Goal: Complete application form: Complete application form

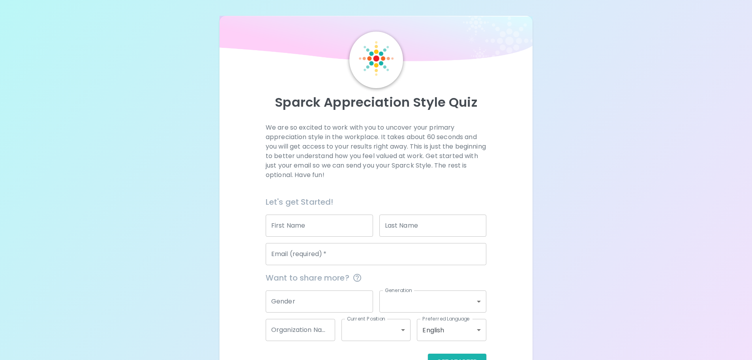
click at [319, 233] on input "First Name" at bounding box center [319, 225] width 107 height 22
type input "[PERSON_NAME]"
click at [395, 226] on input "Last Name" at bounding box center [433, 225] width 107 height 22
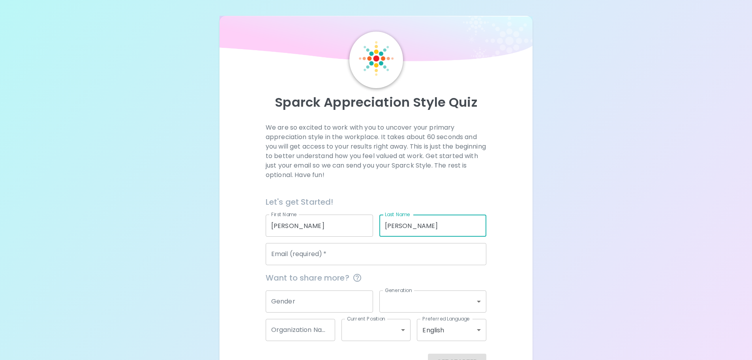
type input "[PERSON_NAME]"
click at [386, 251] on input "Email (required)   *" at bounding box center [376, 254] width 221 height 22
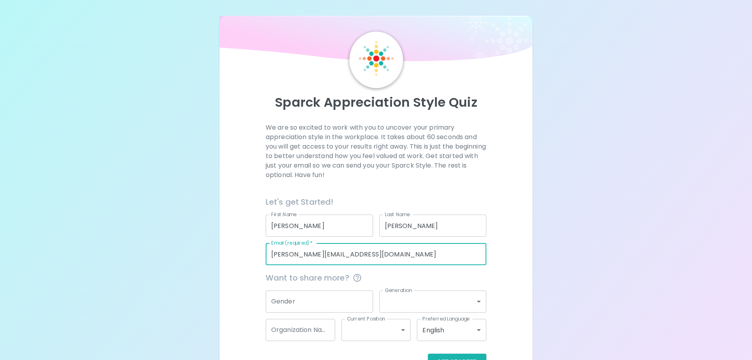
type input "[PERSON_NAME][EMAIL_ADDRESS][DOMAIN_NAME]"
click at [322, 299] on input "Gender" at bounding box center [319, 301] width 107 height 22
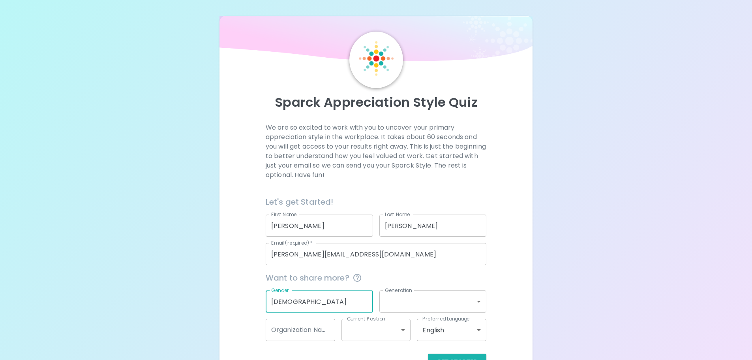
type input "[DEMOGRAPHIC_DATA]"
click at [393, 305] on body "Sparck Appreciation Style Quiz We are so excited to work with you to uncover yo…" at bounding box center [376, 199] width 752 height 398
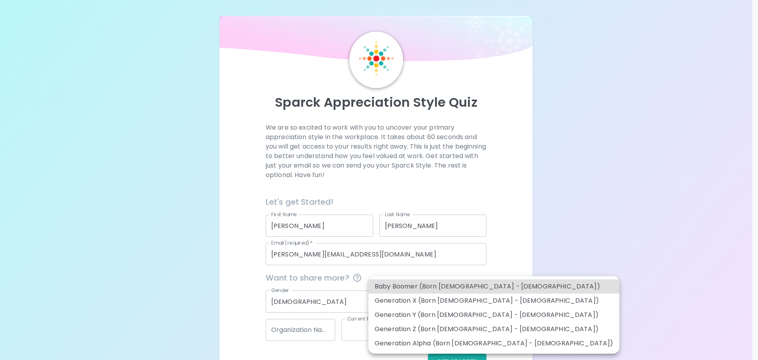
click at [438, 328] on li "Generation Z (Born [DEMOGRAPHIC_DATA] - [DEMOGRAPHIC_DATA])" at bounding box center [494, 329] width 251 height 14
type input "generation_z"
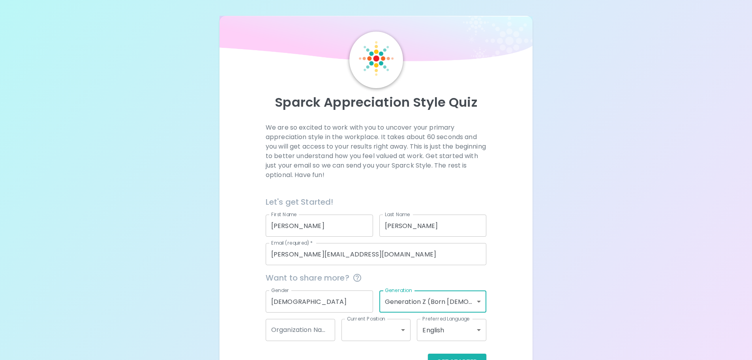
scroll to position [26, 0]
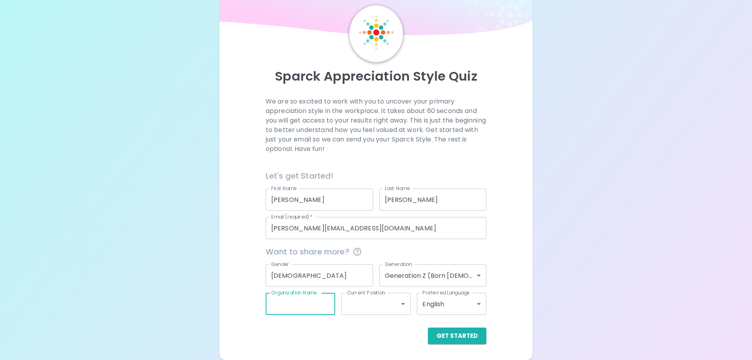
click at [293, 312] on input "Organization Name" at bounding box center [301, 304] width 70 height 22
type input "Prolink"
click at [362, 315] on div "Get Started" at bounding box center [373, 329] width 227 height 29
click at [365, 307] on body "Sparck Appreciation Style Quiz We are so excited to work with you to uncover yo…" at bounding box center [376, 173] width 752 height 398
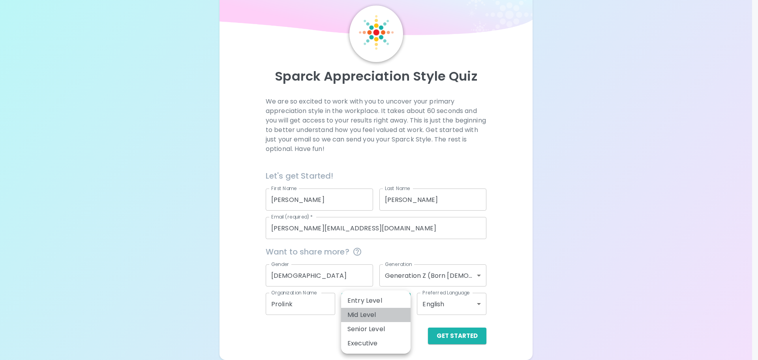
click at [382, 311] on li "Mid Level" at bounding box center [376, 315] width 70 height 14
type input "mid_level"
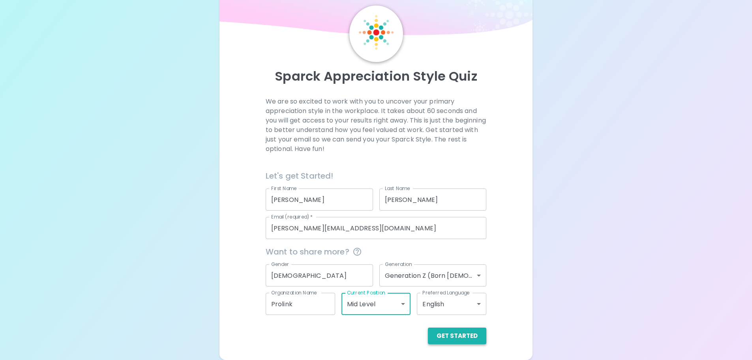
click at [472, 339] on button "Get Started" at bounding box center [457, 335] width 58 height 17
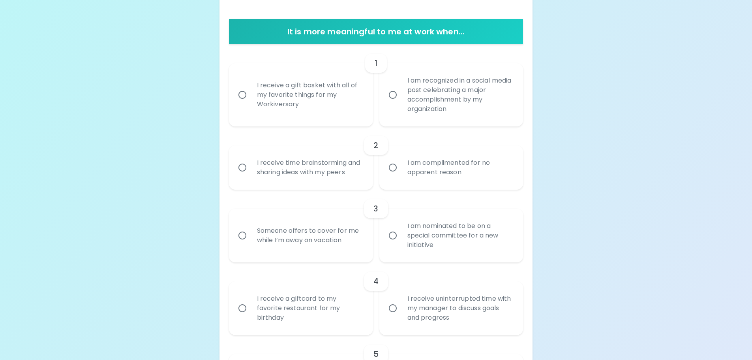
scroll to position [0, 0]
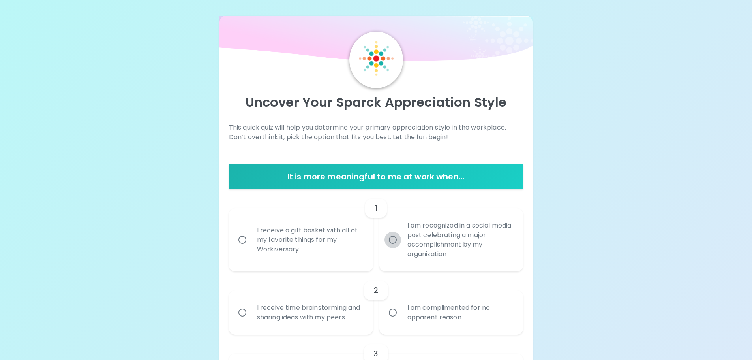
click at [387, 238] on input "I am recognized in a social media post celebrating a major accomplishment by my…" at bounding box center [393, 239] width 17 height 17
radio input "true"
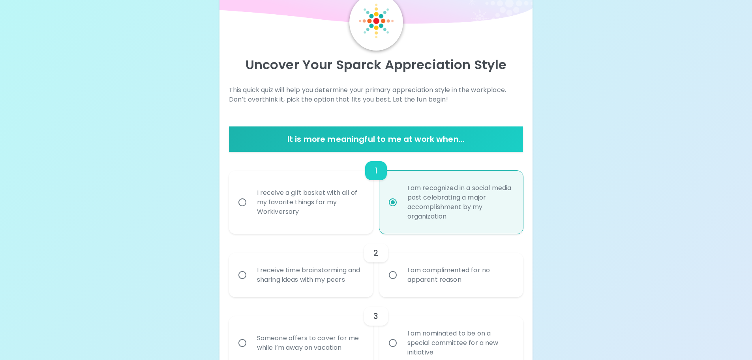
scroll to position [63, 0]
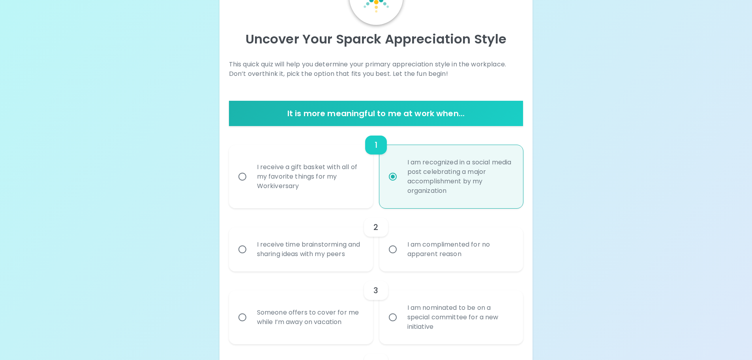
click at [320, 264] on div "I receive time brainstorming and sharing ideas with my peers" at bounding box center [310, 249] width 118 height 38
click at [251, 258] on input "I receive time brainstorming and sharing ideas with my peers" at bounding box center [242, 249] width 17 height 17
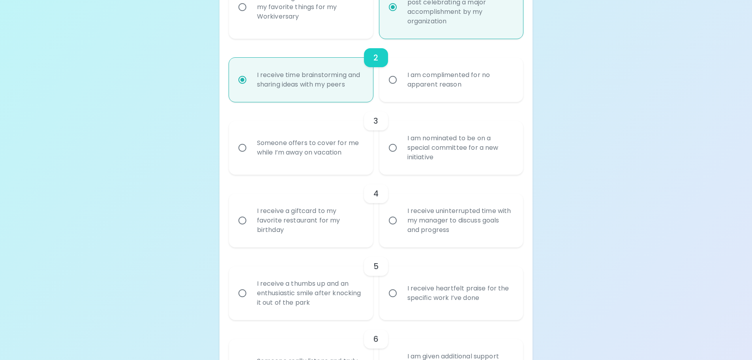
scroll to position [233, 0]
radio input "true"
click at [405, 166] on div "I am nominated to be on a special committee for a new initiative" at bounding box center [460, 147] width 118 height 47
click at [401, 156] on input "I am nominated to be on a special committee for a new initiative" at bounding box center [393, 147] width 17 height 17
radio input "false"
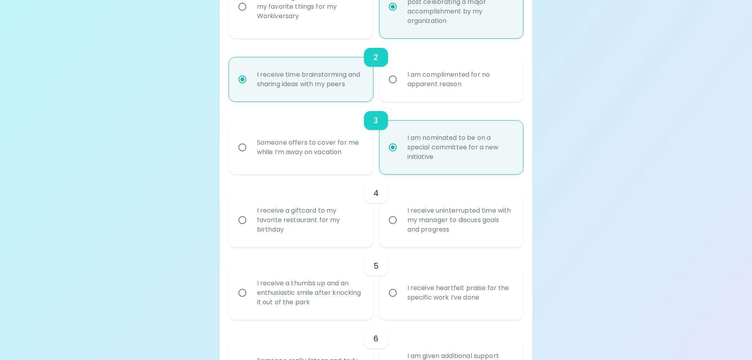
scroll to position [296, 0]
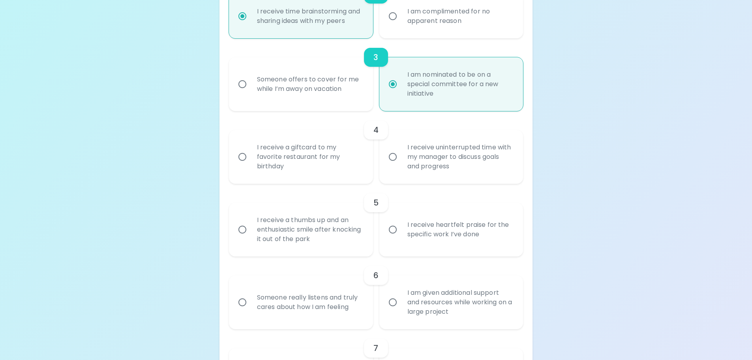
radio input "true"
click at [439, 173] on div "I receive uninterrupted time with my manager to discuss goals and progress" at bounding box center [460, 156] width 118 height 47
click at [401, 165] on input "I receive uninterrupted time with my manager to discuss goals and progress" at bounding box center [393, 157] width 17 height 17
radio input "false"
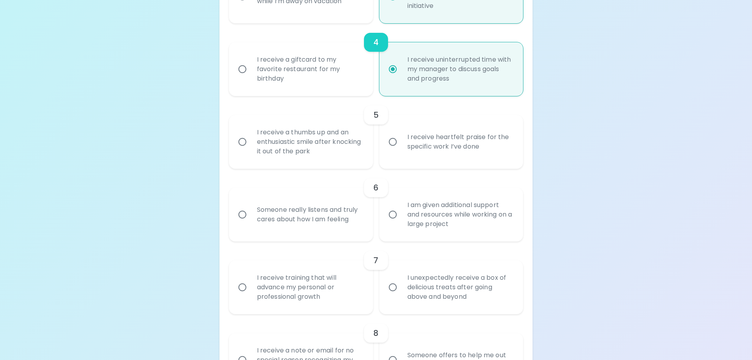
scroll to position [384, 0]
radio input "true"
click at [346, 139] on div "I receive a thumbs up and an enthusiastic smile after knocking it out of the pa…" at bounding box center [310, 141] width 118 height 47
click at [251, 139] on input "I receive a thumbs up and an enthusiastic smile after knocking it out of the pa…" at bounding box center [242, 141] width 17 height 17
radio input "false"
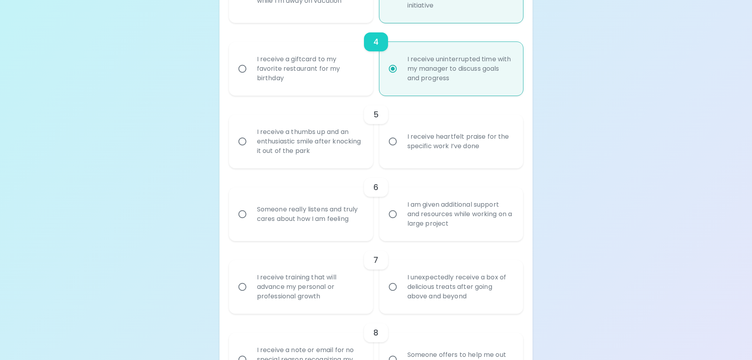
radio input "false"
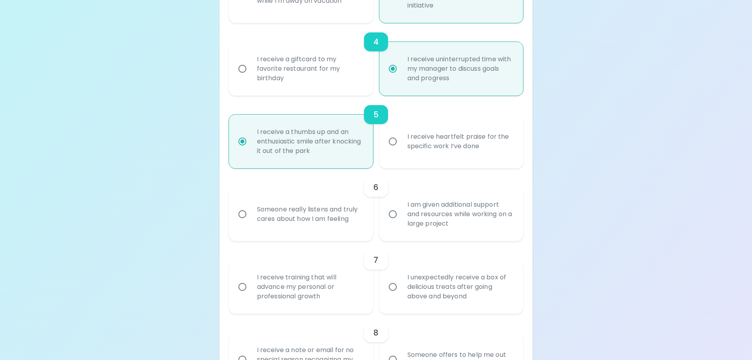
scroll to position [448, 0]
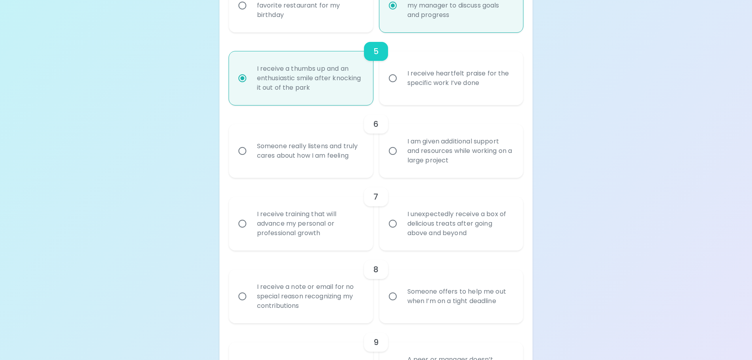
radio input "true"
click at [436, 157] on div "I am given additional support and resources while working on a large project" at bounding box center [460, 150] width 118 height 47
click at [401, 157] on input "I am given additional support and resources while working on a large project" at bounding box center [393, 151] width 17 height 17
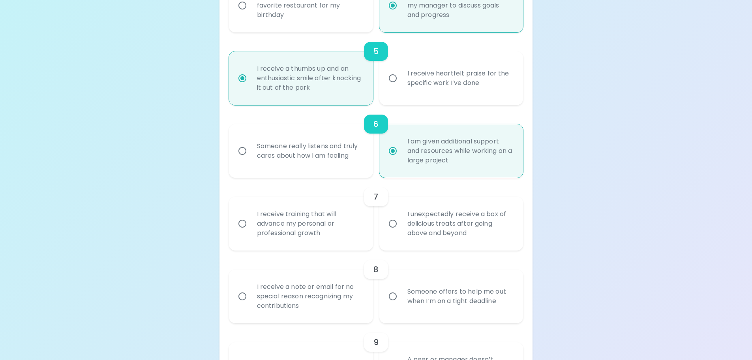
radio input "false"
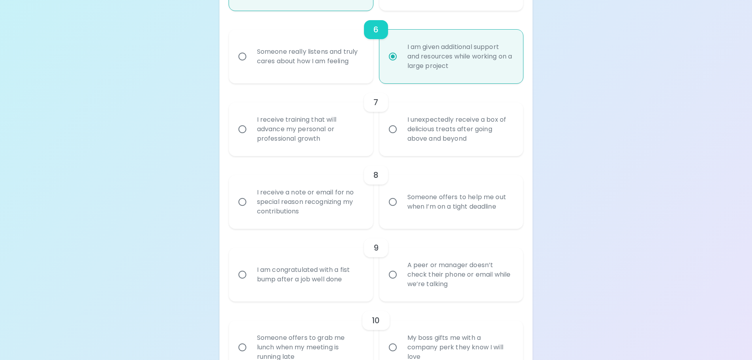
scroll to position [542, 0]
radio input "true"
click at [359, 129] on div "I receive training that will advance my personal or professional growth" at bounding box center [310, 128] width 118 height 47
click at [251, 129] on input "I receive training that will advance my personal or professional growth" at bounding box center [242, 128] width 17 height 17
radio input "false"
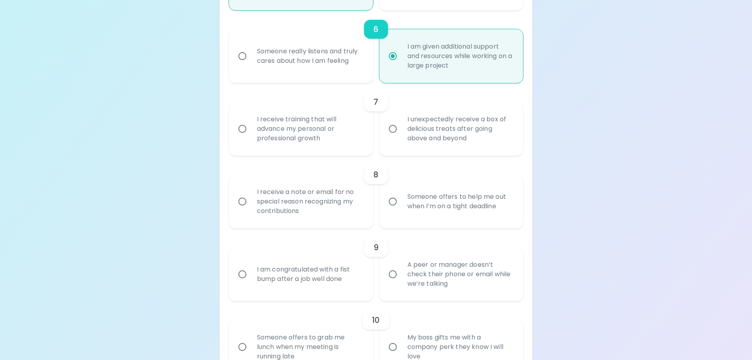
radio input "false"
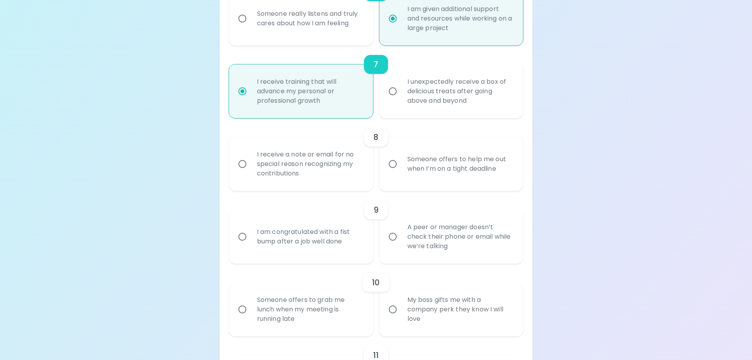
scroll to position [606, 0]
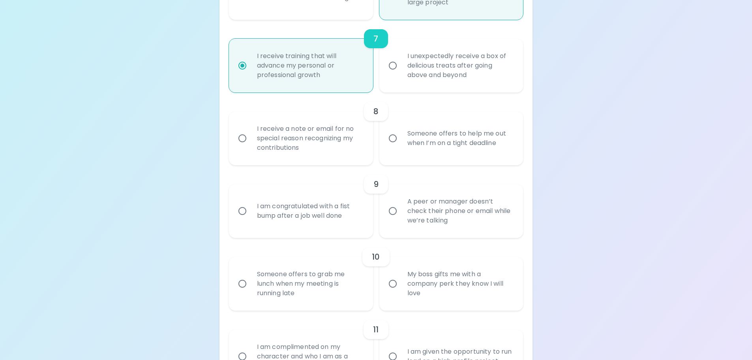
radio input "true"
click at [372, 153] on div "I receive a note or email for no special reason recognizing my contributions" at bounding box center [301, 138] width 144 height 54
click at [463, 146] on div "Someone offers to help me out when I’m on a tight deadline" at bounding box center [460, 138] width 118 height 38
click at [401, 146] on input "Someone offers to help me out when I’m on a tight deadline" at bounding box center [393, 138] width 17 height 17
radio input "false"
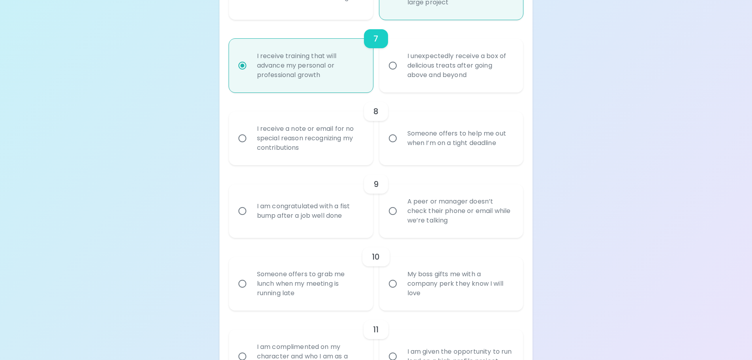
radio input "false"
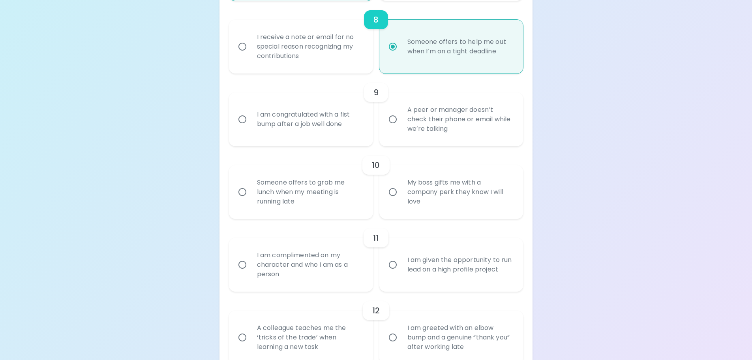
scroll to position [698, 0]
radio input "true"
click at [311, 95] on div "9" at bounding box center [376, 91] width 295 height 19
click at [303, 105] on div "I am congratulated with a fist bump after a job well done" at bounding box center [310, 119] width 118 height 38
click at [251, 110] on input "I am congratulated with a fist bump after a job well done" at bounding box center [242, 118] width 17 height 17
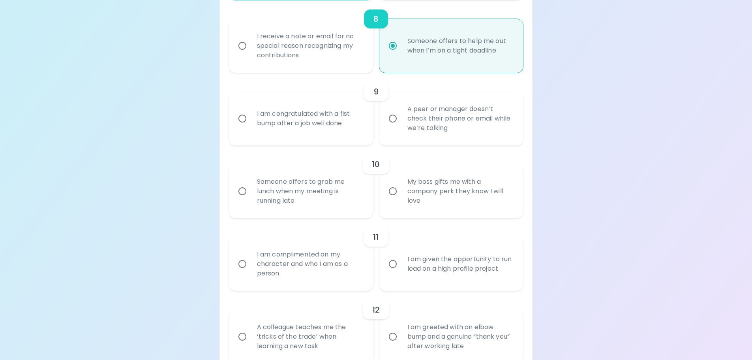
radio input "false"
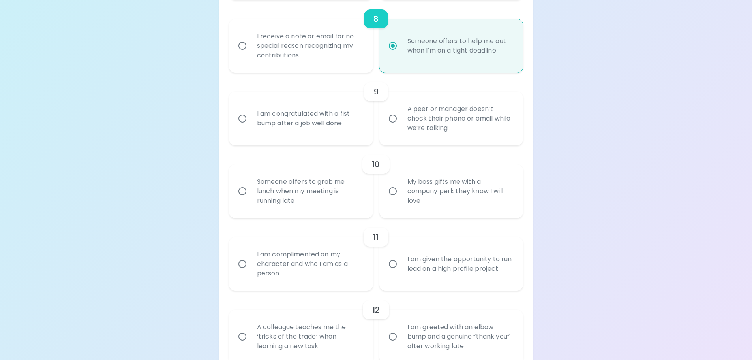
radio input "false"
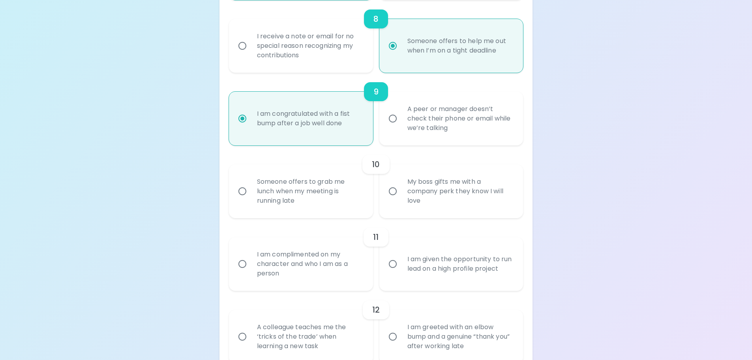
scroll to position [761, 0]
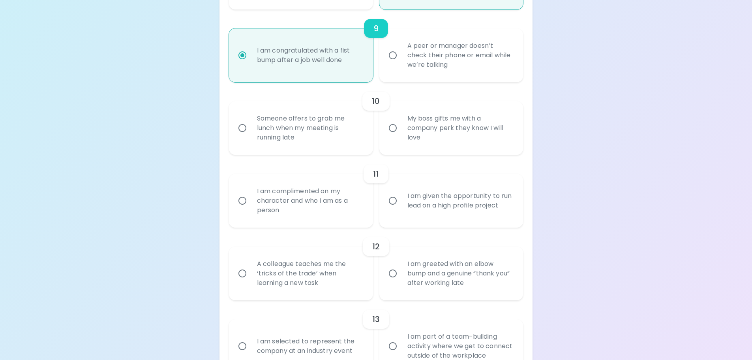
radio input "true"
click at [458, 133] on div "My boss gifts me with a company perk they know I will love" at bounding box center [460, 127] width 118 height 47
click at [401, 133] on input "My boss gifts me with a company perk they know I will love" at bounding box center [393, 128] width 17 height 17
radio input "false"
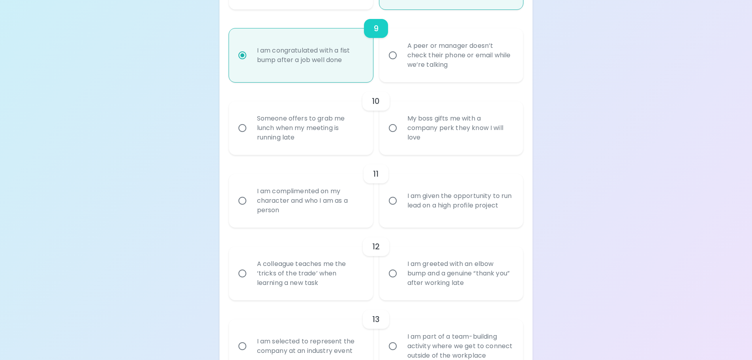
radio input "false"
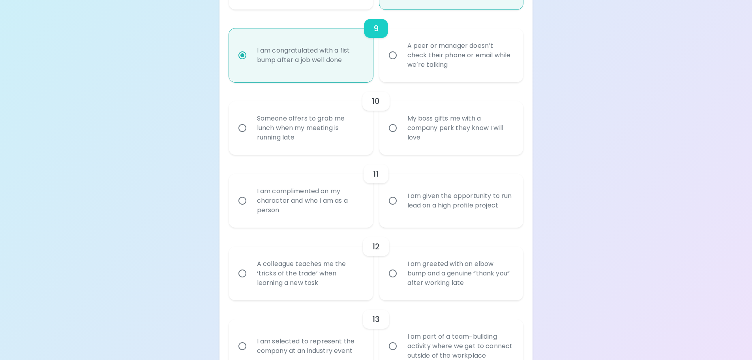
radio input "false"
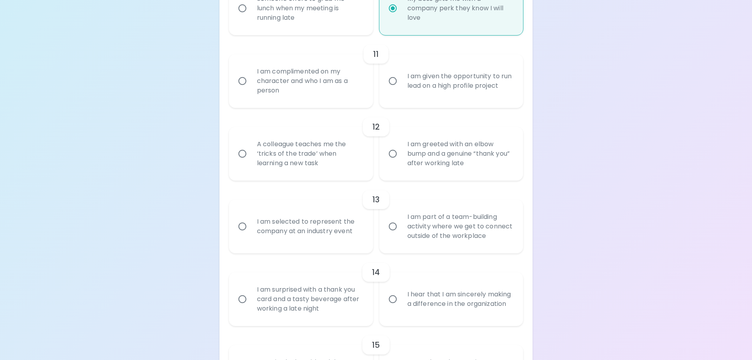
scroll to position [881, 0]
radio input "true"
click at [342, 83] on div "I am complimented on my character and who I am as a person" at bounding box center [310, 80] width 118 height 47
click at [251, 83] on input "I am complimented on my character and who I am as a person" at bounding box center [242, 80] width 17 height 17
radio input "false"
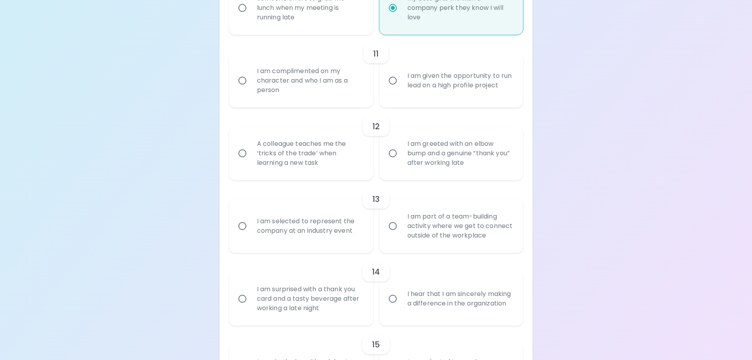
radio input "false"
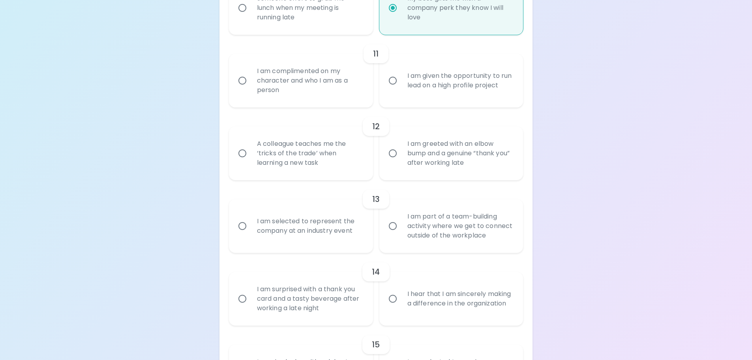
radio input "false"
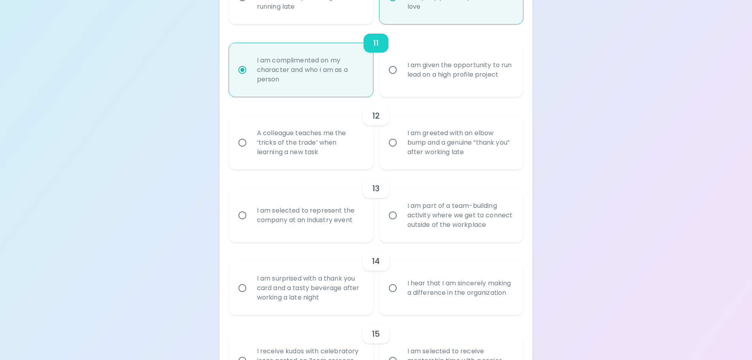
scroll to position [892, 0]
radio input "true"
click at [430, 86] on div "I am given the opportunity to run lead on a high profile project" at bounding box center [460, 70] width 118 height 38
click at [401, 79] on input "I am given the opportunity to run lead on a high profile project" at bounding box center [393, 70] width 17 height 17
radio input "false"
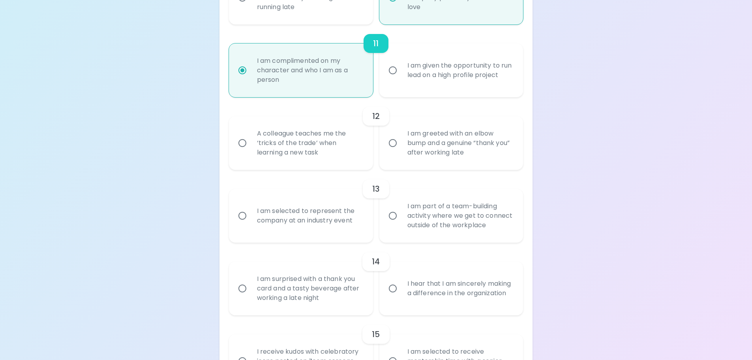
radio input "false"
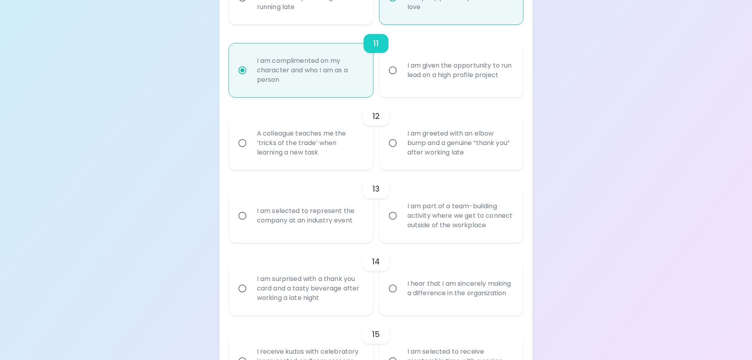
radio input "false"
radio input "true"
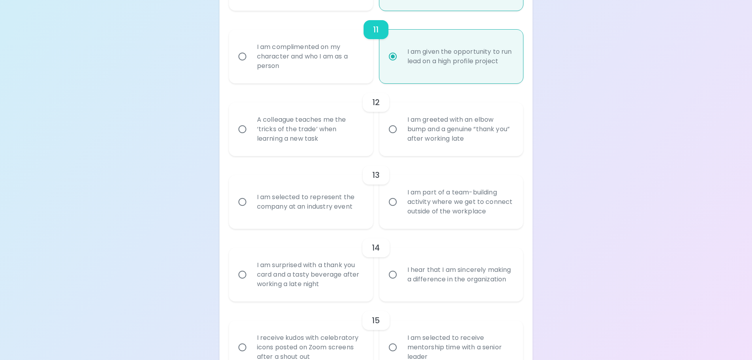
scroll to position [906, 0]
radio input "true"
click at [329, 145] on div "A colleague teaches me the ‘tricks of the trade’ when learning a new task" at bounding box center [310, 128] width 118 height 47
click at [251, 137] on input "A colleague teaches me the ‘tricks of the trade’ when learning a new task" at bounding box center [242, 128] width 17 height 17
radio input "false"
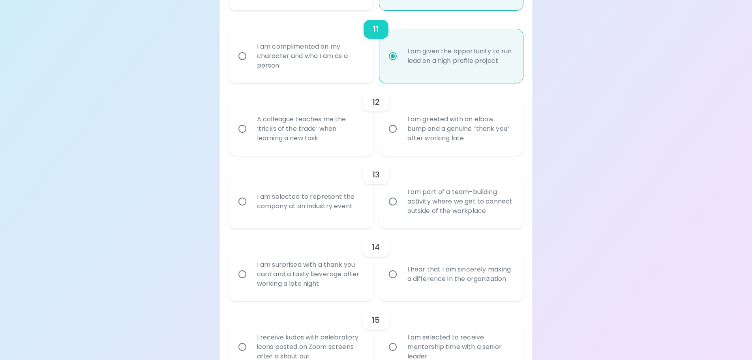
radio input "false"
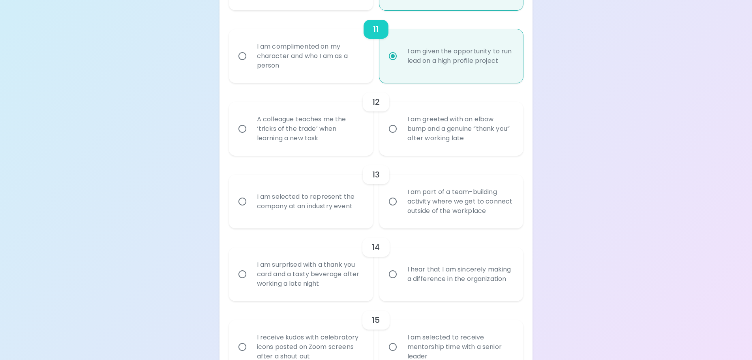
radio input "false"
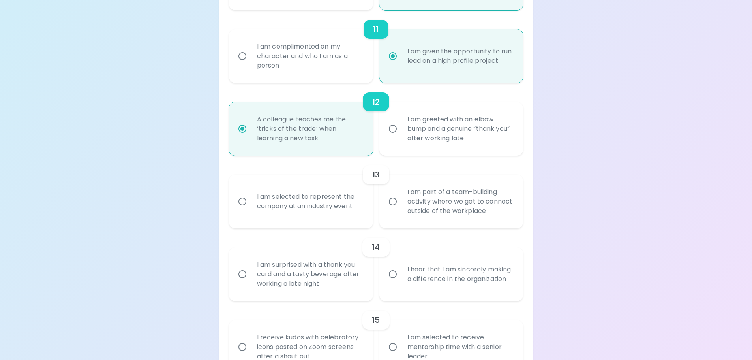
scroll to position [958, 0]
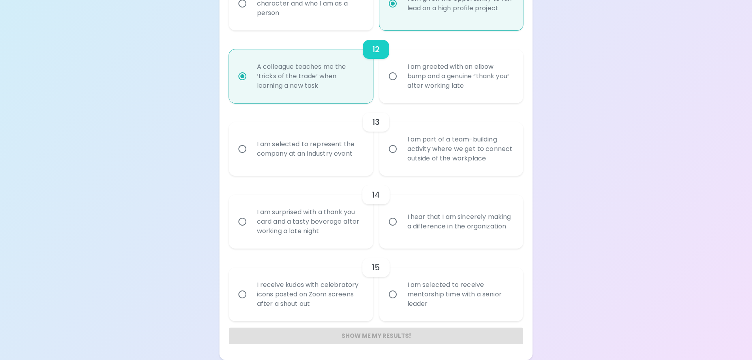
radio input "true"
click at [356, 159] on div "I am selected to represent the company at an industry event" at bounding box center [310, 149] width 118 height 38
click at [251, 157] on input "I am selected to represent the company at an industry event" at bounding box center [242, 149] width 17 height 17
radio input "false"
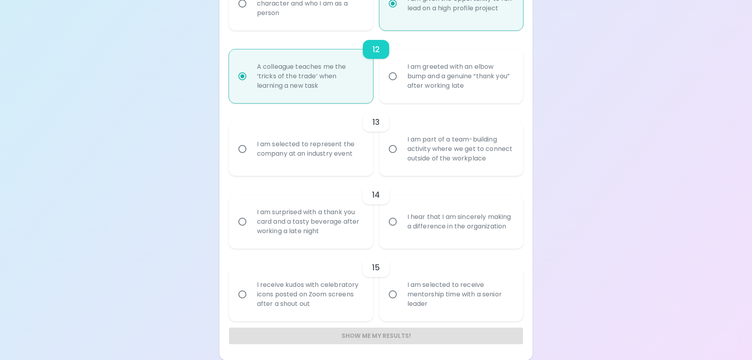
radio input "false"
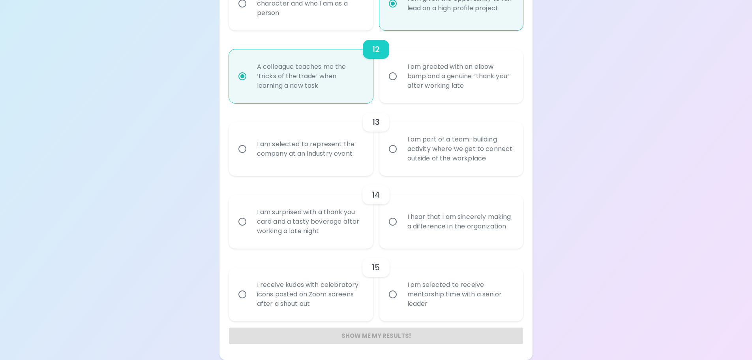
radio input "false"
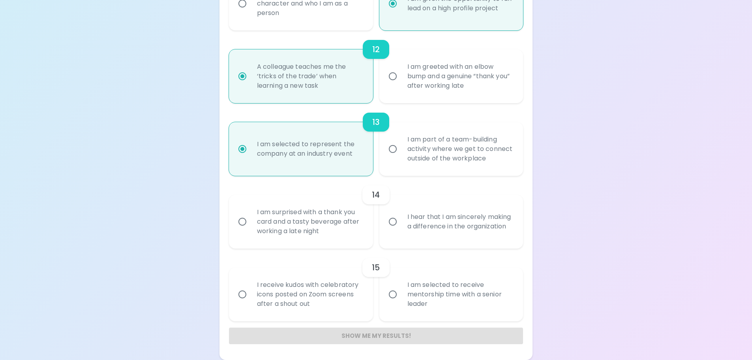
radio input "true"
click at [469, 225] on div "I hear that I am sincerely making a difference in the organization" at bounding box center [460, 222] width 118 height 38
click at [401, 225] on input "I hear that I am sincerely making a difference in the organization" at bounding box center [393, 221] width 17 height 17
radio input "false"
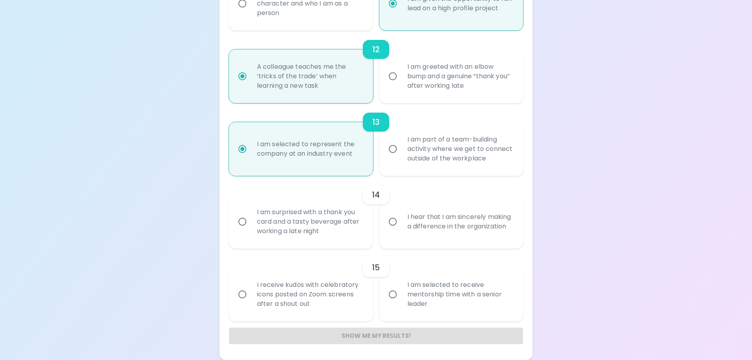
radio input "false"
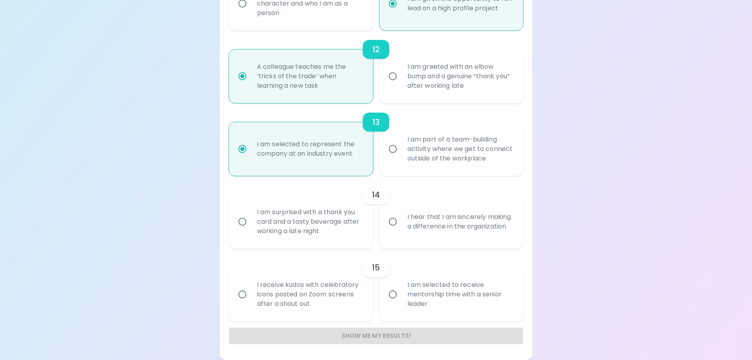
radio input "false"
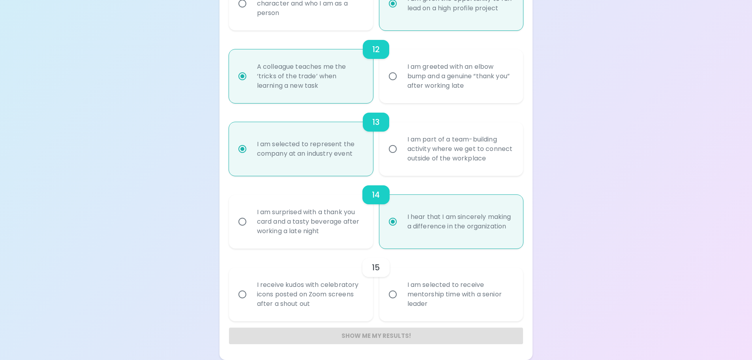
radio input "true"
click at [443, 289] on div "I am selected to receive mentorship time with a senior leader" at bounding box center [460, 294] width 118 height 47
click at [401, 289] on input "I am selected to receive mentorship time with a senior leader" at bounding box center [393, 294] width 17 height 17
radio input "false"
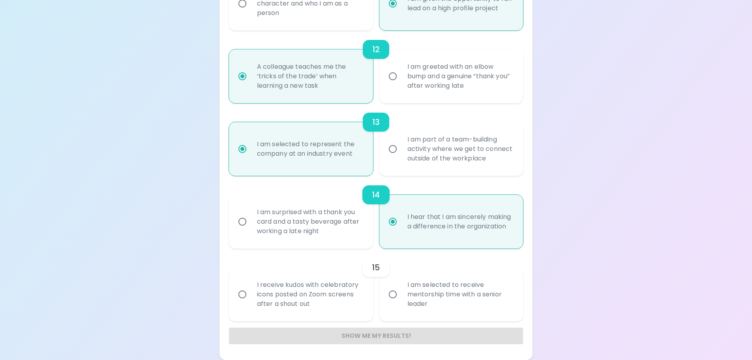
radio input "false"
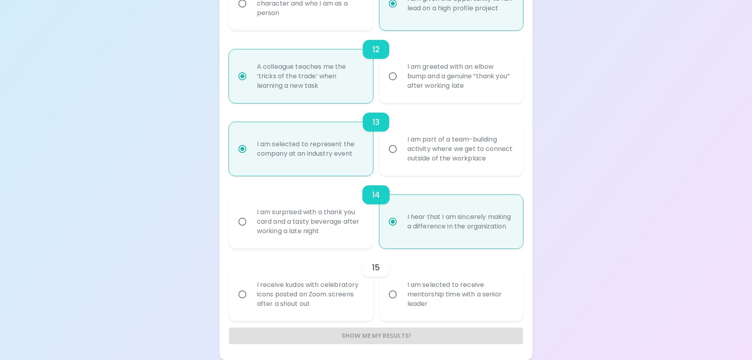
radio input "false"
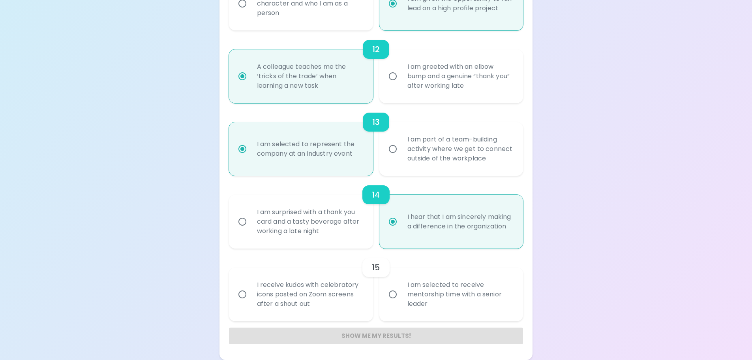
radio input "false"
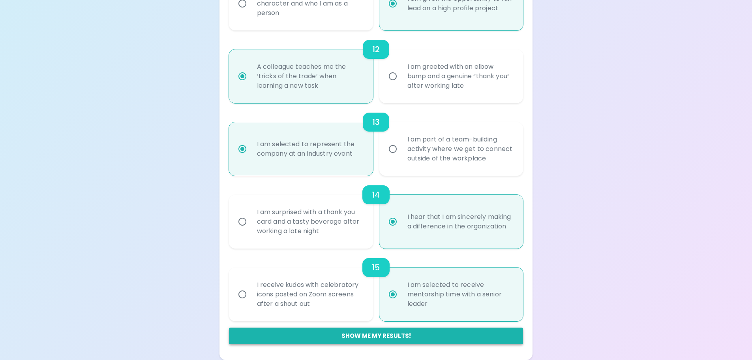
radio input "true"
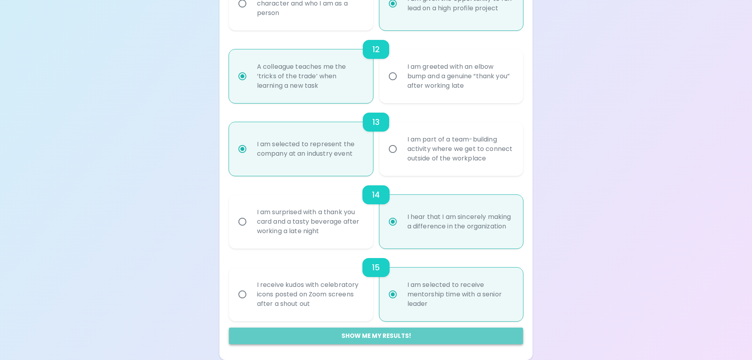
click at [389, 333] on button "Show me my results!" at bounding box center [376, 335] width 295 height 17
radio input "false"
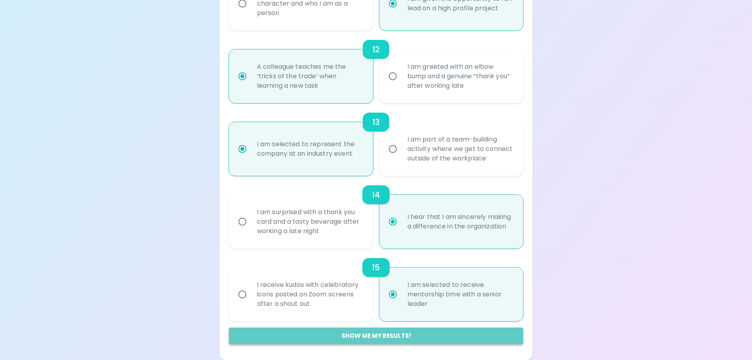
radio input "false"
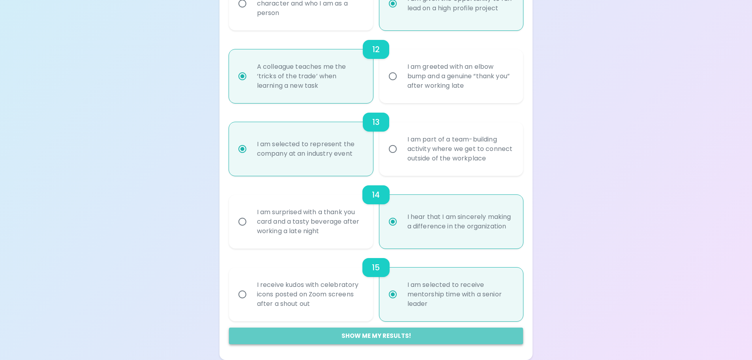
radio input "false"
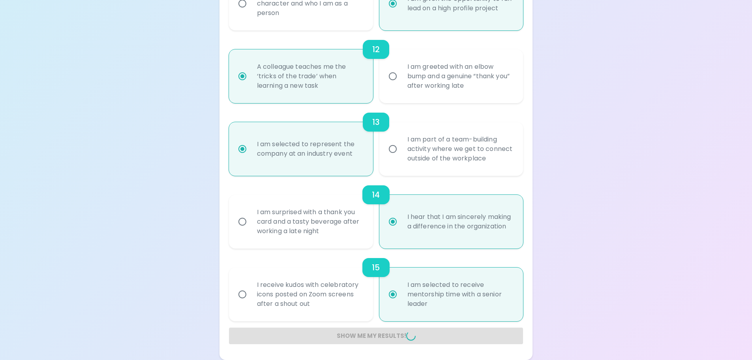
radio input "false"
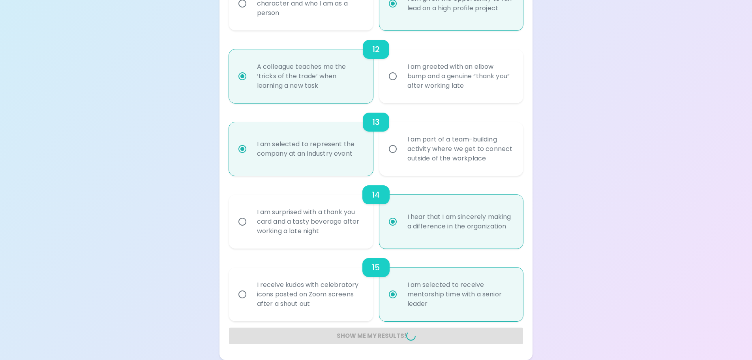
radio input "false"
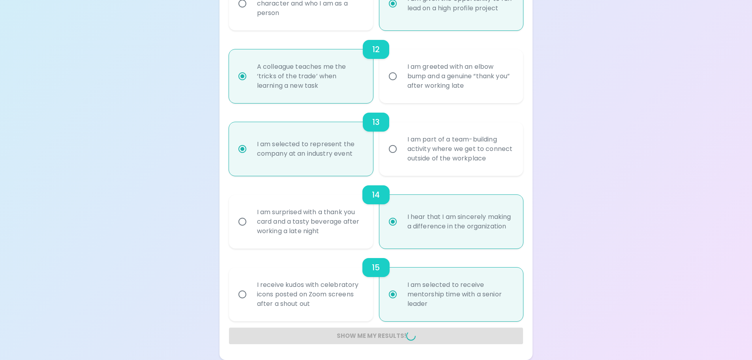
radio input "false"
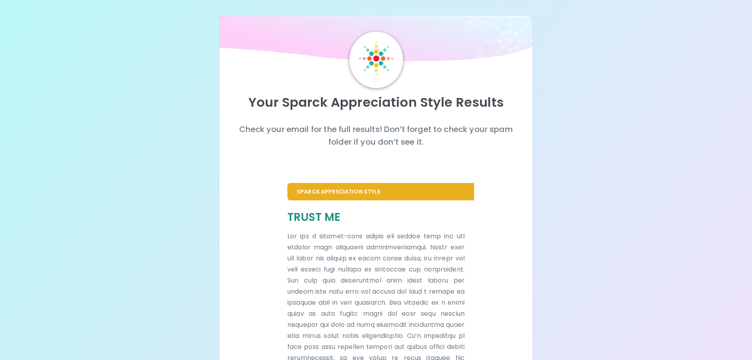
scroll to position [149, 0]
